Goal: Information Seeking & Learning: Learn about a topic

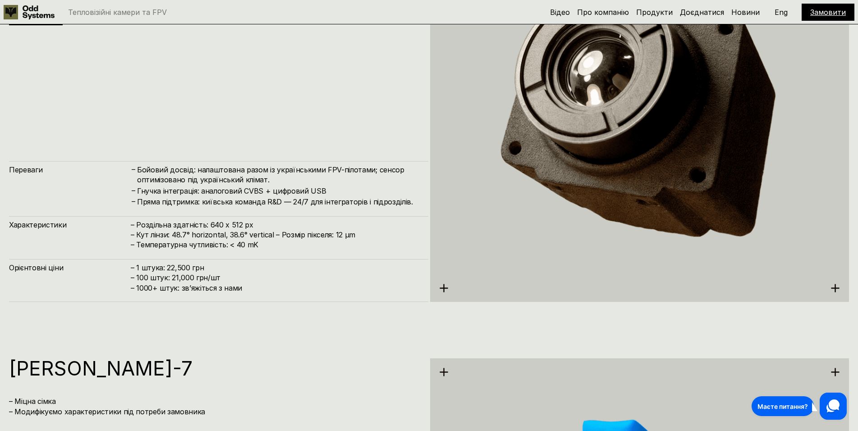
click at [313, 235] on h4 "– Роздільна здатність: 640 x 512 px – Кут лінзи: 48.7° horizontal, 38.6° vertic…" at bounding box center [275, 235] width 289 height 30
click at [355, 232] on h4 "– Роздільна здатність: 640 x 512 px – Кут лінзи: 48.7° horizontal, 38.6° vertic…" at bounding box center [275, 235] width 289 height 30
click at [292, 235] on h4 "– Роздільна здатність: 640 x 512 px – Кут лінзи: 48.7° horizontal, 38.6° vertic…" at bounding box center [275, 235] width 289 height 30
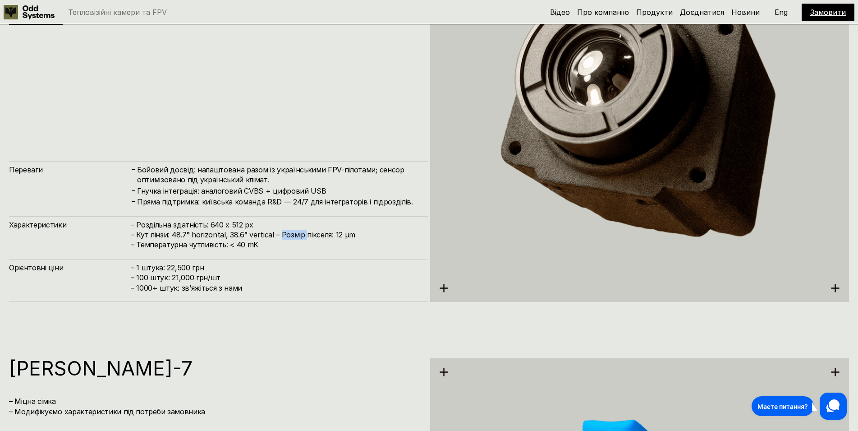
click at [292, 235] on h4 "– Роздільна здатність: 640 x 512 px – Кут лінзи: 48.7° horizontal, 38.6° vertic…" at bounding box center [275, 235] width 289 height 30
click at [362, 233] on h4 "– Роздільна здатність: 640 x 512 px – Кут лінзи: 48.7° horizontal, 38.6° vertic…" at bounding box center [275, 235] width 289 height 30
click at [278, 235] on h4 "– Роздільна здатність: 640 x 512 px – Кут лінзи: 48.7° horizontal, 38.6° vertic…" at bounding box center [275, 235] width 289 height 30
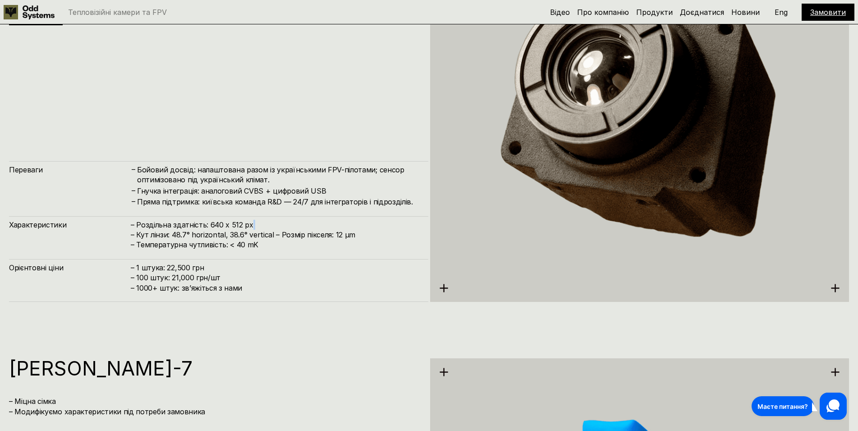
click at [278, 235] on h4 "– Роздільна здатність: 640 x 512 px – Кут лінзи: 48.7° horizontal, 38.6° vertic…" at bounding box center [275, 235] width 289 height 30
click at [358, 235] on h4 "– Роздільна здатність: 640 x 512 px – Кут лінзи: 48.7° horizontal, 38.6° vertic…" at bounding box center [275, 235] width 289 height 30
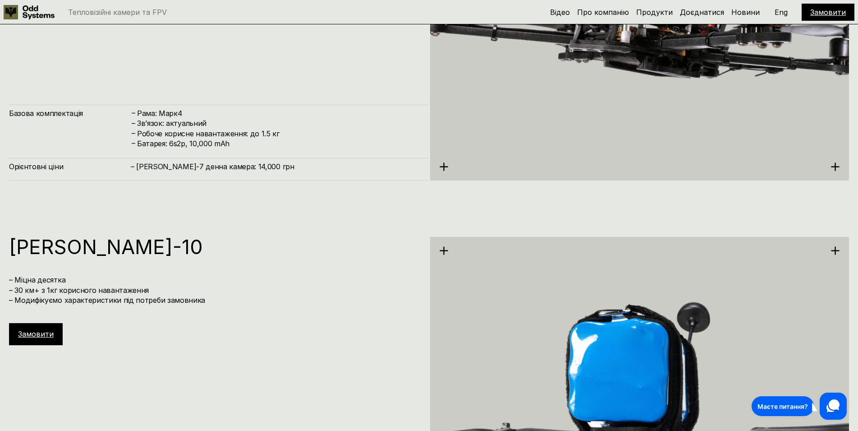
scroll to position [3082, 0]
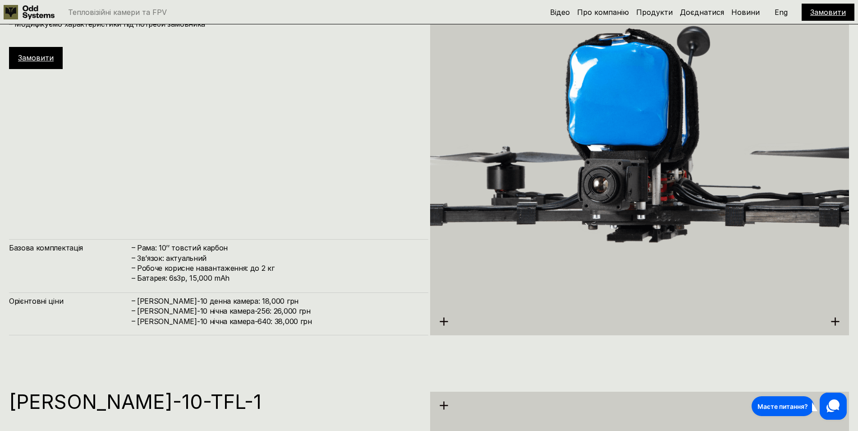
click at [819, 11] on link "Замовити" at bounding box center [828, 12] width 36 height 9
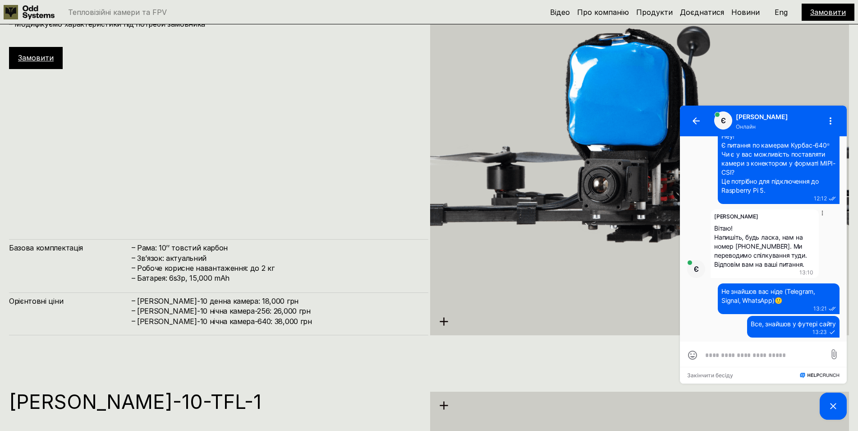
scroll to position [73, 0]
click at [324, 302] on h4 "[PERSON_NAME]-10 денна камера: 18,000 грн" at bounding box center [278, 301] width 282 height 10
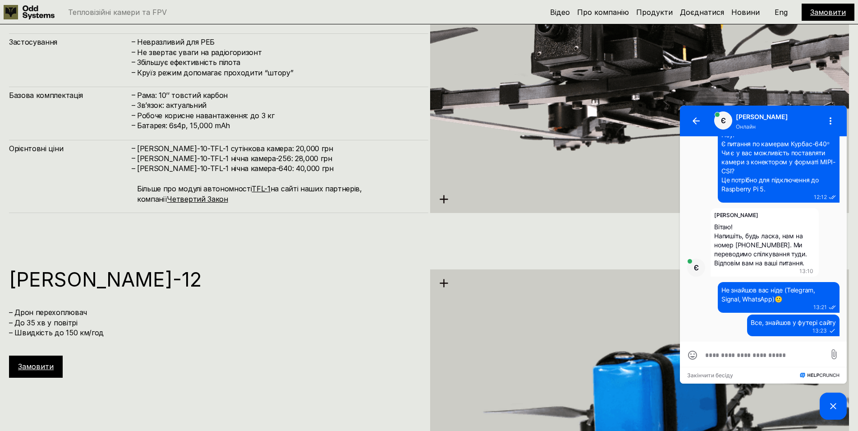
scroll to position [3726, 0]
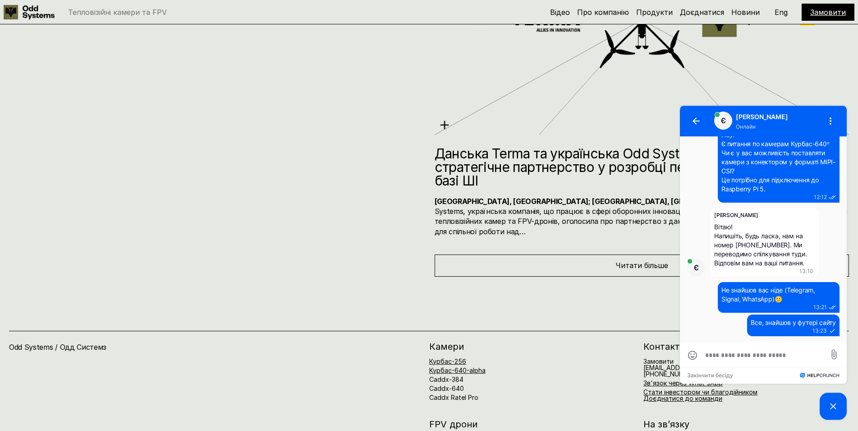
scroll to position [4970, 0]
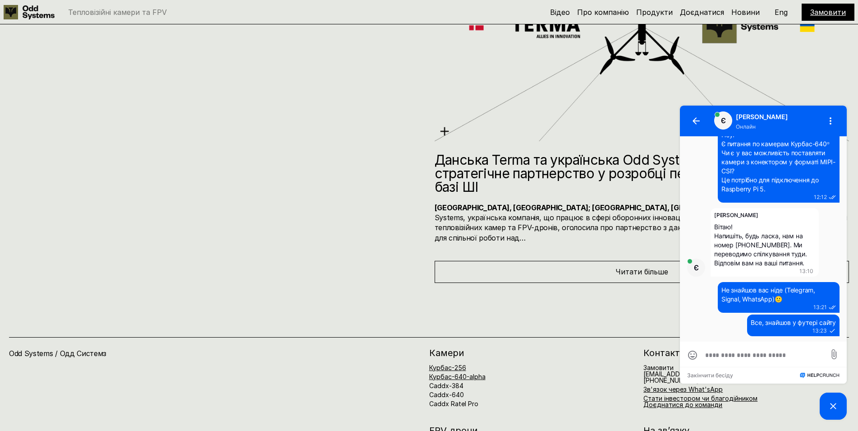
click at [832, 406] on icon at bounding box center [833, 405] width 11 height 11
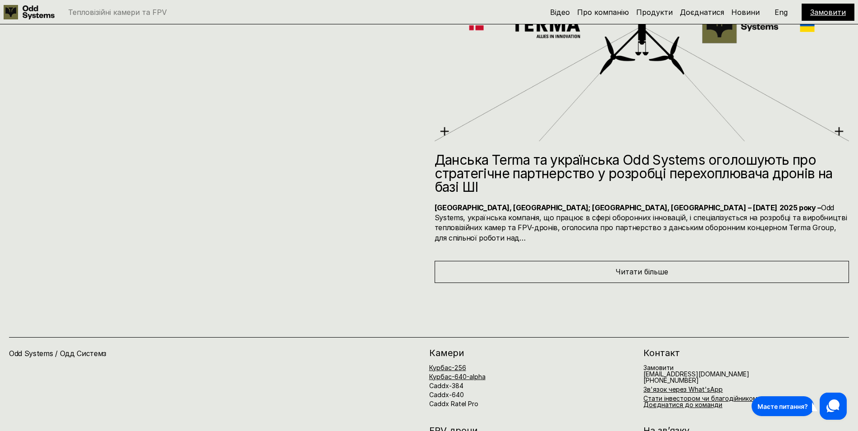
click at [337, 193] on div "Новини Данська Terma та українська Odd Systems оголошують про стратегічне партн…" at bounding box center [429, 78] width 858 height 410
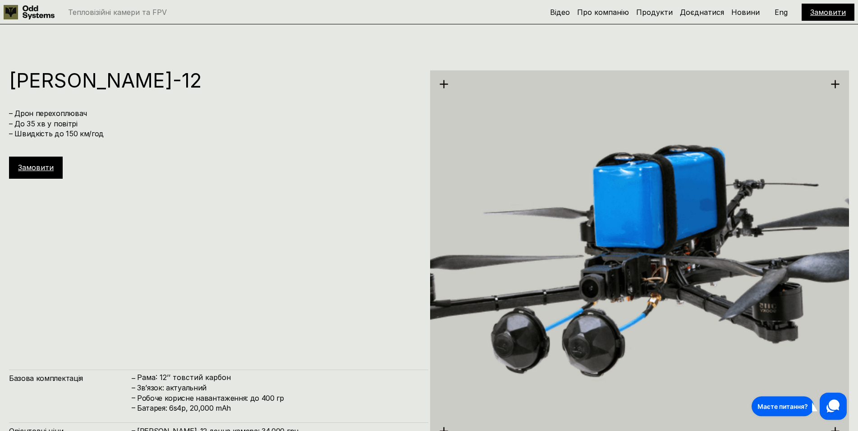
scroll to position [3866, 0]
